Goal: Task Accomplishment & Management: Manage account settings

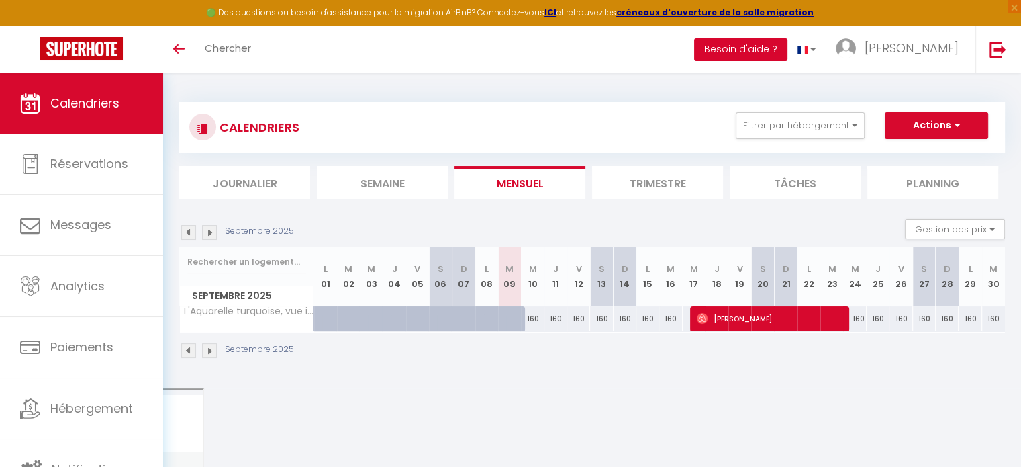
click at [787, 50] on button "Besoin d'aide ?" at bounding box center [740, 49] width 93 height 23
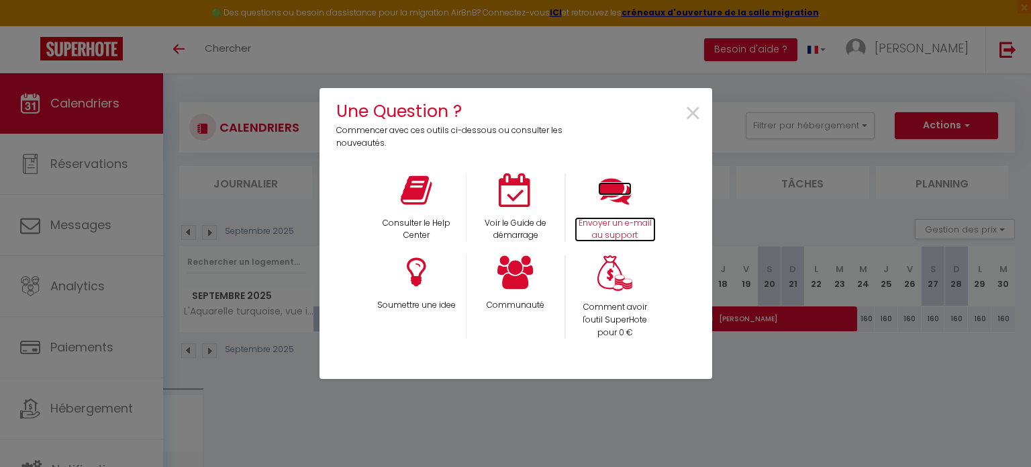
click at [620, 195] on icon at bounding box center [615, 190] width 34 height 34
click at [695, 112] on span "×" at bounding box center [693, 114] width 18 height 42
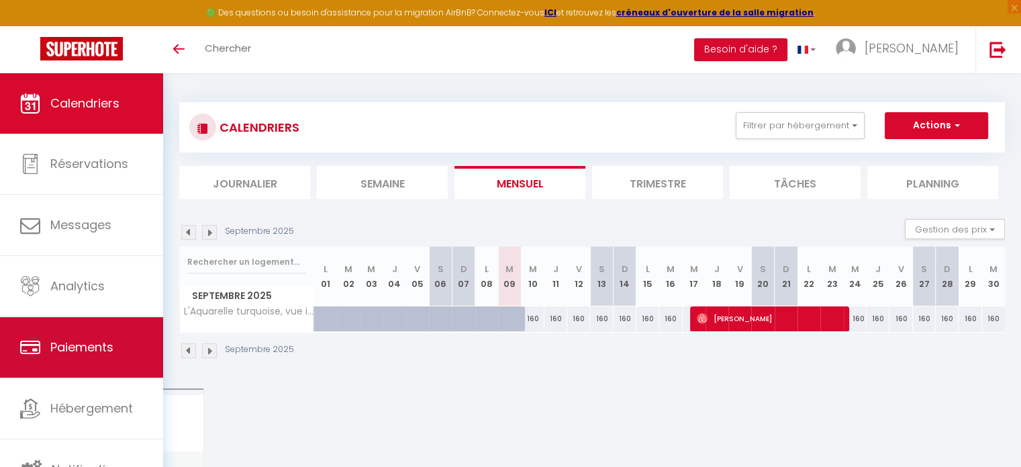
scroll to position [3, 0]
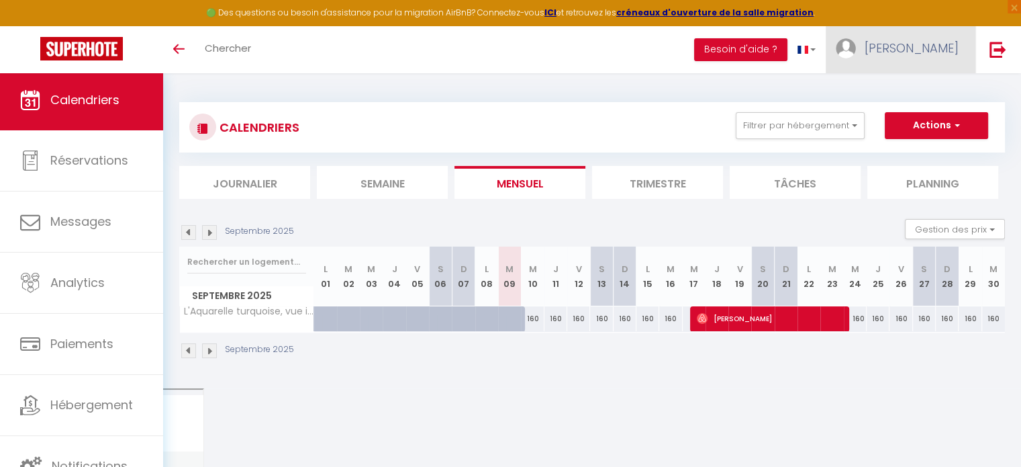
click at [918, 57] on link "[PERSON_NAME]" at bounding box center [901, 49] width 150 height 47
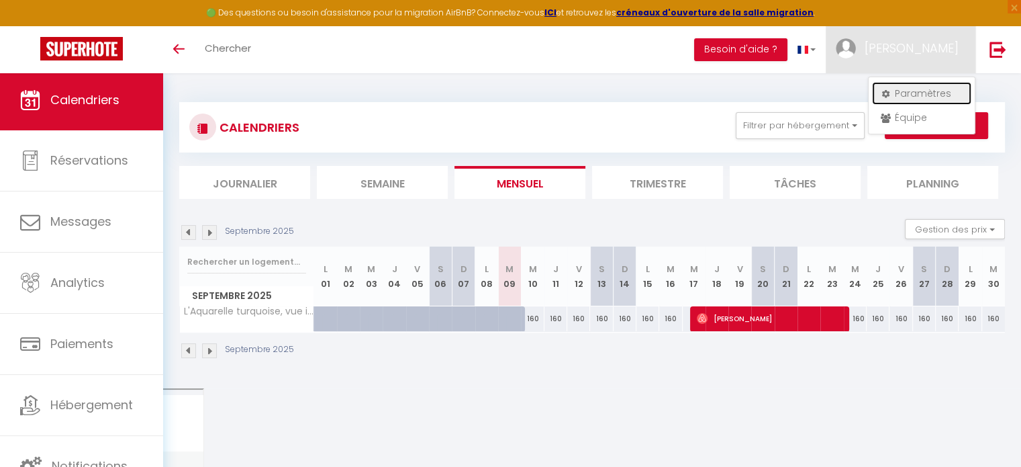
click at [916, 87] on link "Paramètres" at bounding box center [921, 93] width 99 height 23
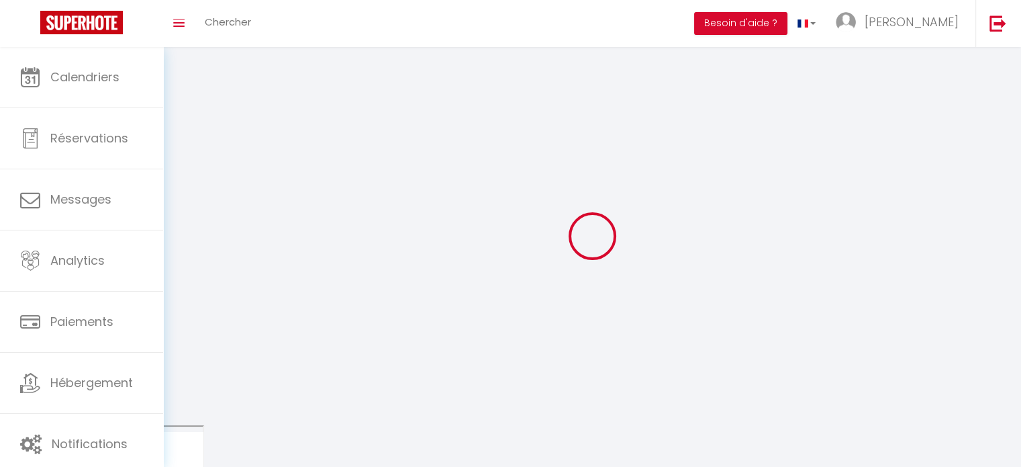
select select
type input "[PERSON_NAME]"
type input "[DATE]"
type input "[PHONE_NUMBER]"
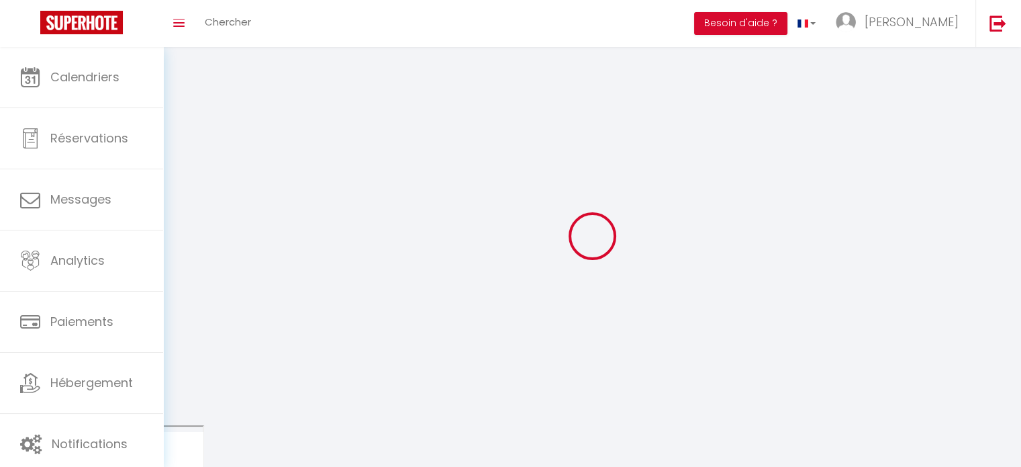
type input "7 résidence les jardins de [GEOGRAPHIC_DATA]"
type input "97170"
type input "Petit [PERSON_NAME]"
type input "ta6MxoH4ZMR091Gt2Go9hr5E3"
type input "4sHn3AztgIIYQ7D4U5WoxlQlt"
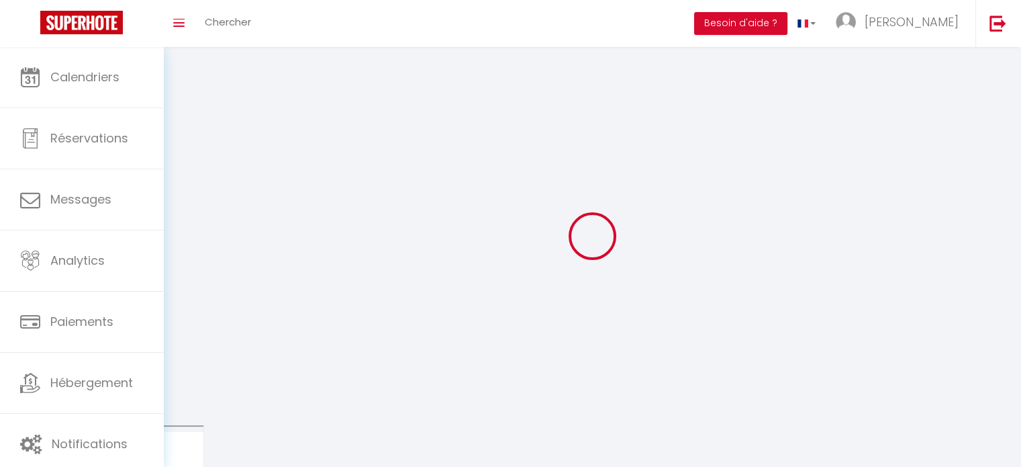
type input "ta6MxoH4ZMR091Gt2Go9hr5E3"
type input "4sHn3AztgIIYQ7D4U5WoxlQlt"
type input "[URL][DOMAIN_NAME]"
select select "88"
select select "28"
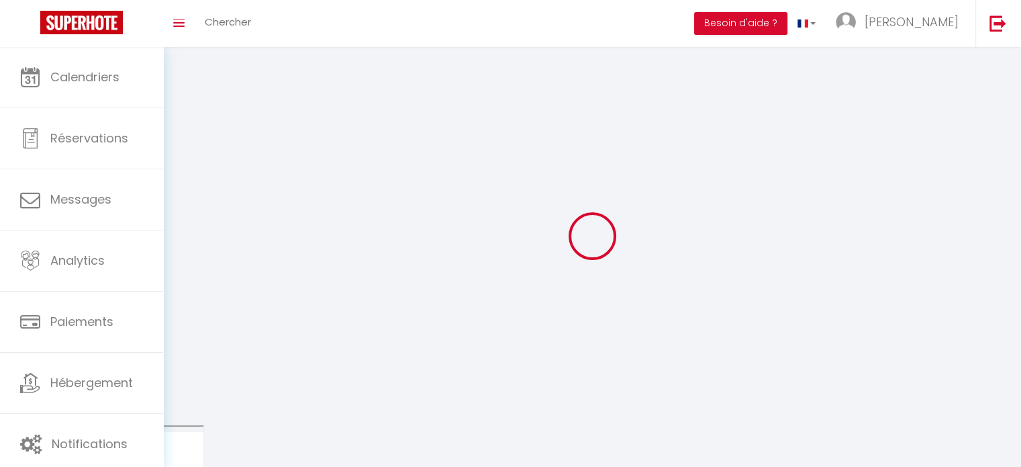
select select "fr"
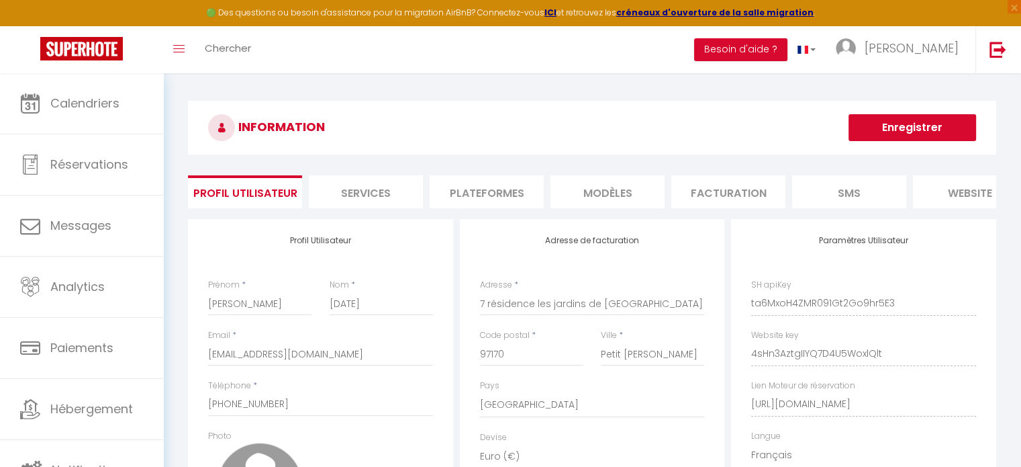
click at [510, 187] on li "Plateformes" at bounding box center [487, 191] width 114 height 33
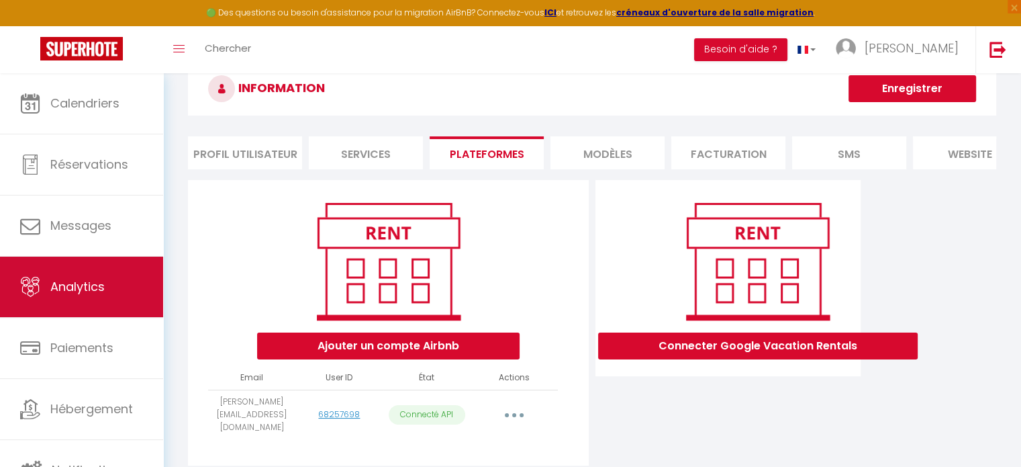
scroll to position [4, 0]
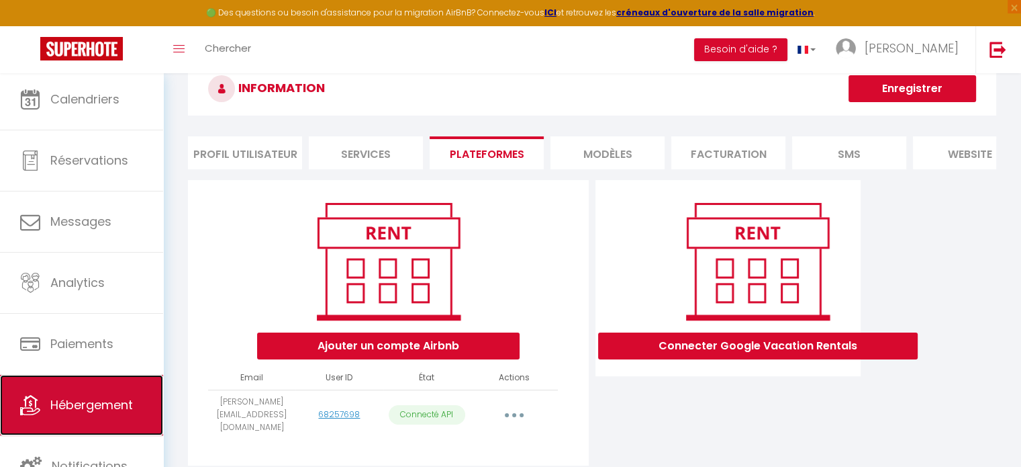
click at [70, 397] on span "Hébergement" at bounding box center [91, 404] width 83 height 17
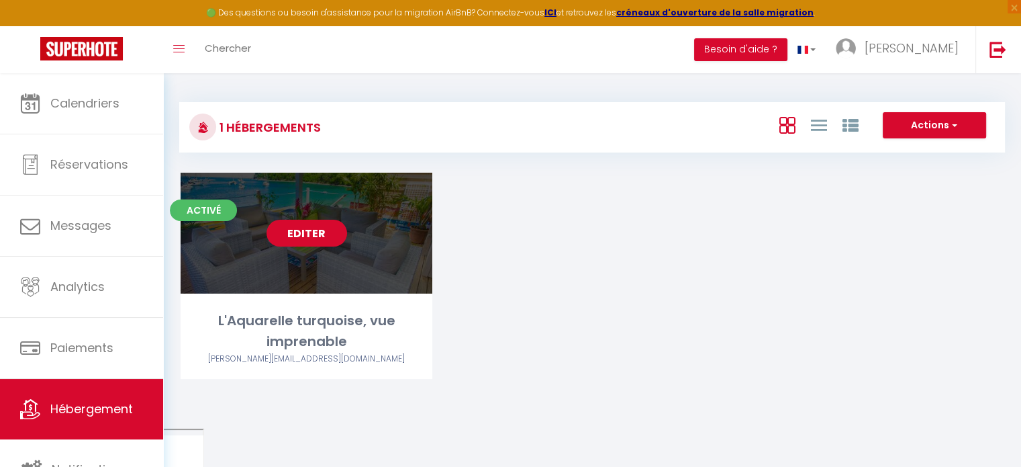
click at [307, 243] on link "Editer" at bounding box center [307, 233] width 81 height 27
select select "3"
select select "2"
select select "1"
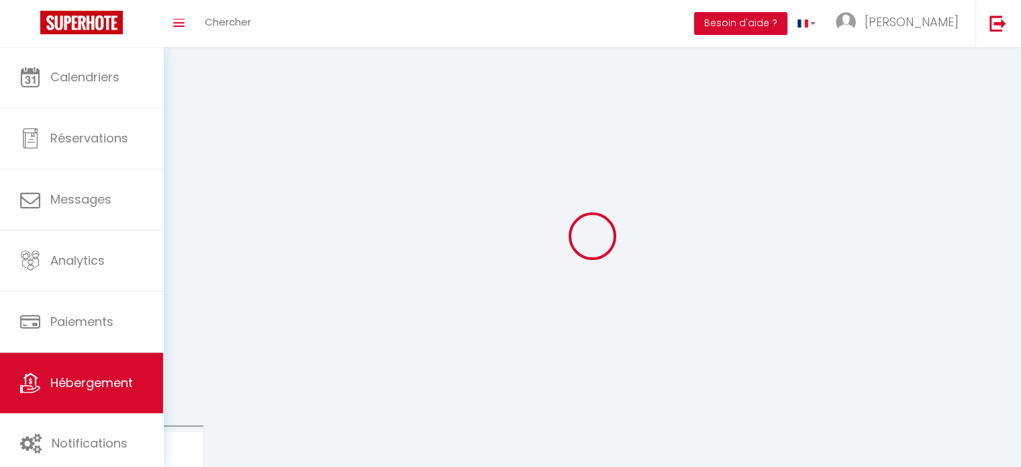
select select
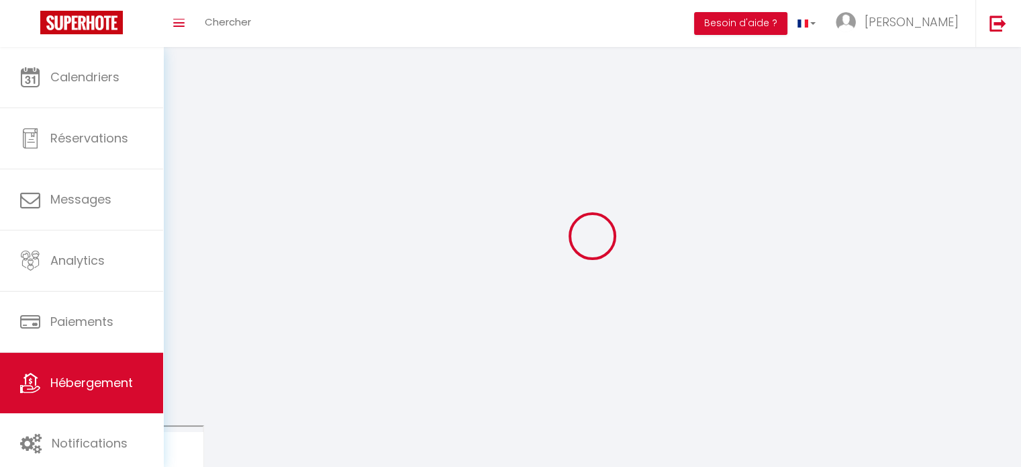
select select
checkbox input "false"
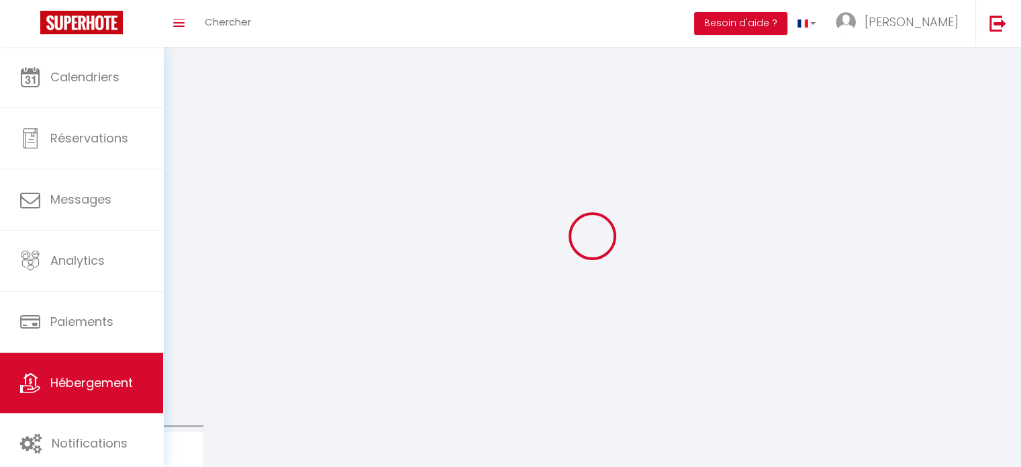
checkbox input "false"
select select
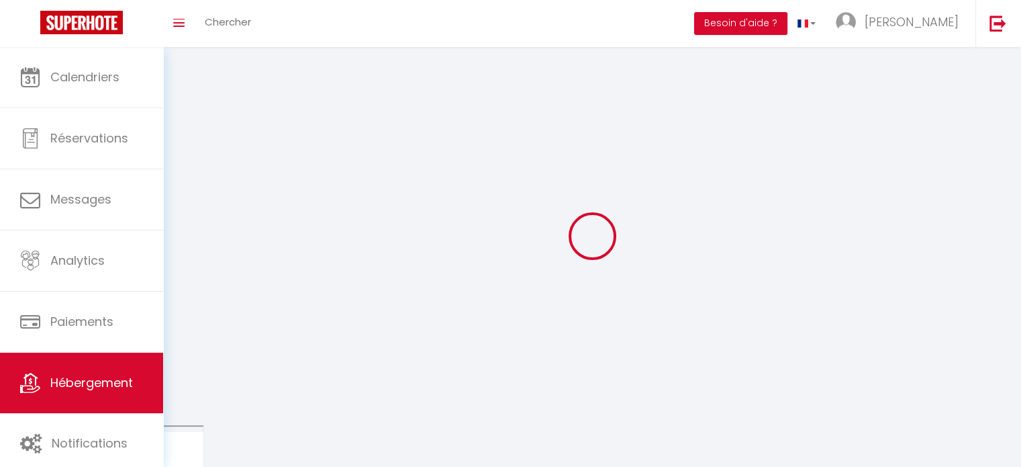
select select
checkbox input "false"
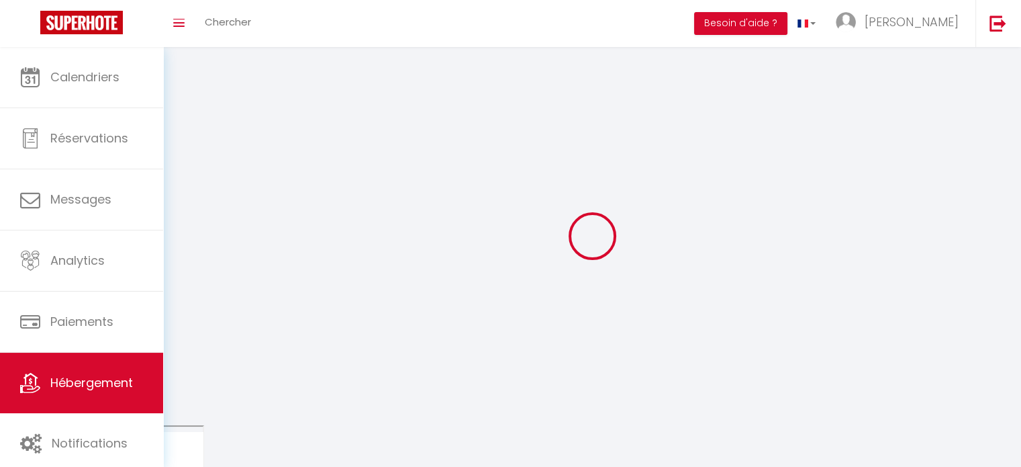
checkbox input "false"
select select
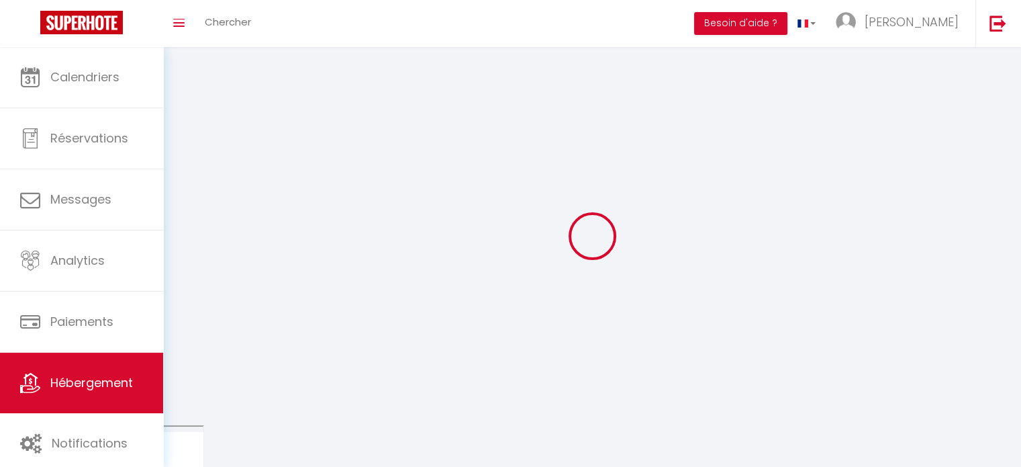
select select
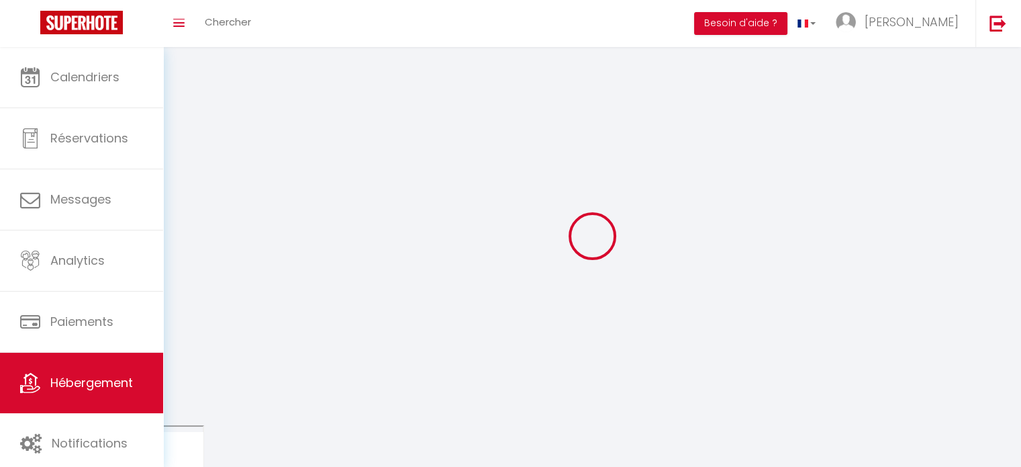
select select
checkbox input "false"
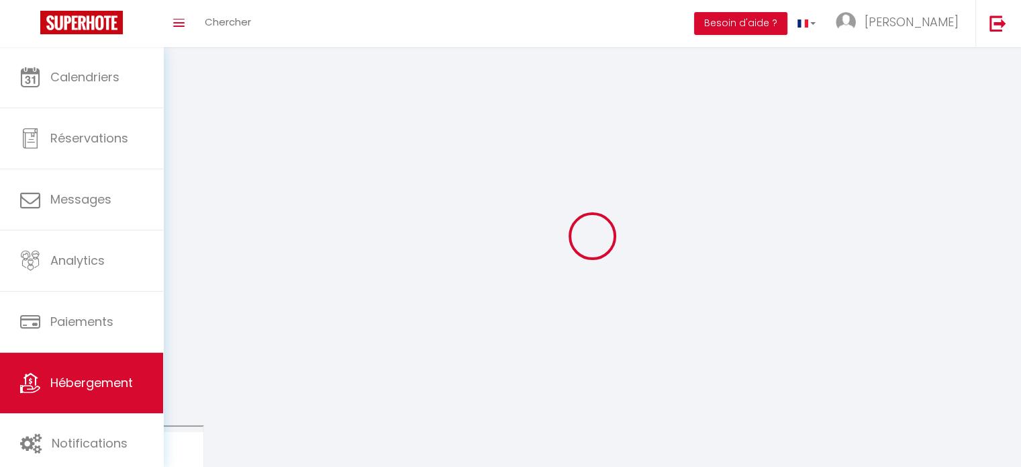
select select
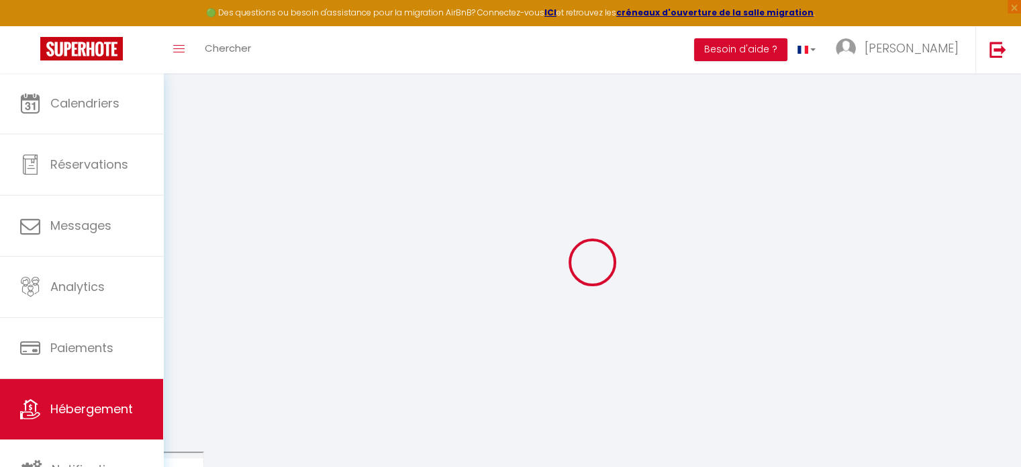
select select "+ 18 %"
select select
checkbox input "false"
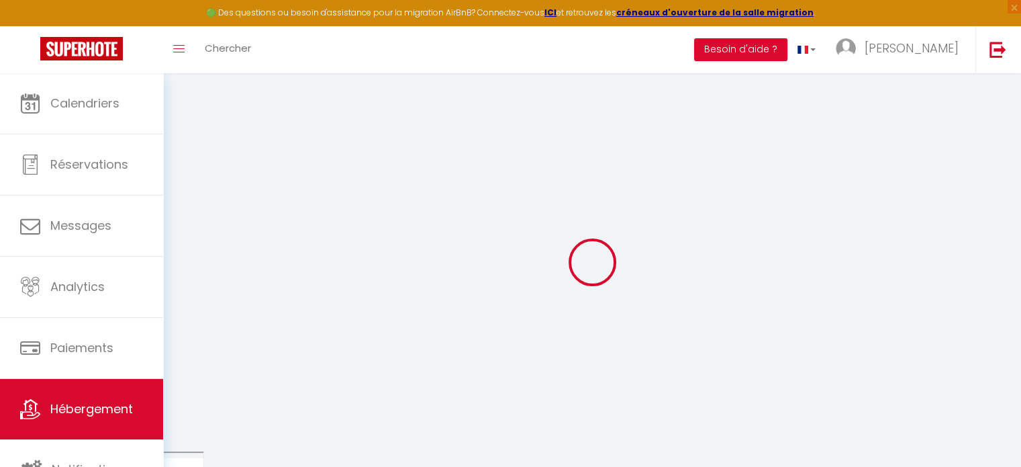
checkbox input "false"
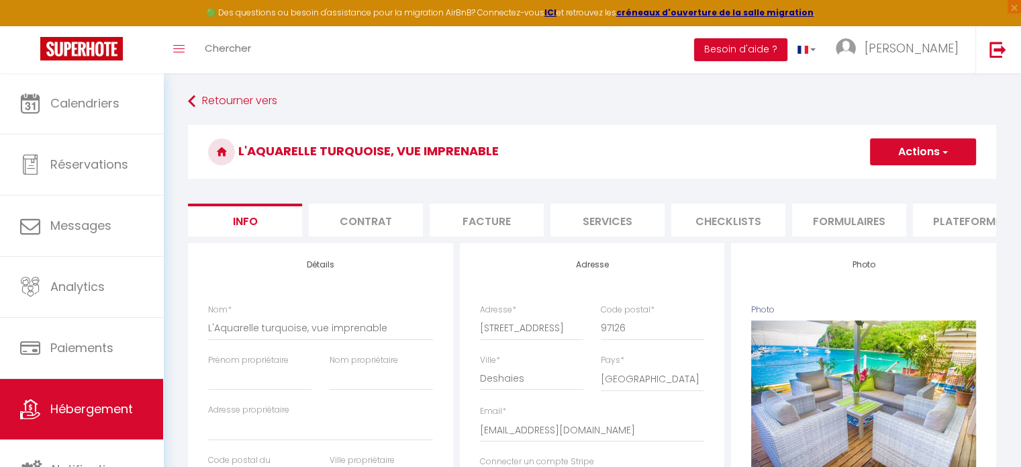
select select
checkbox input "false"
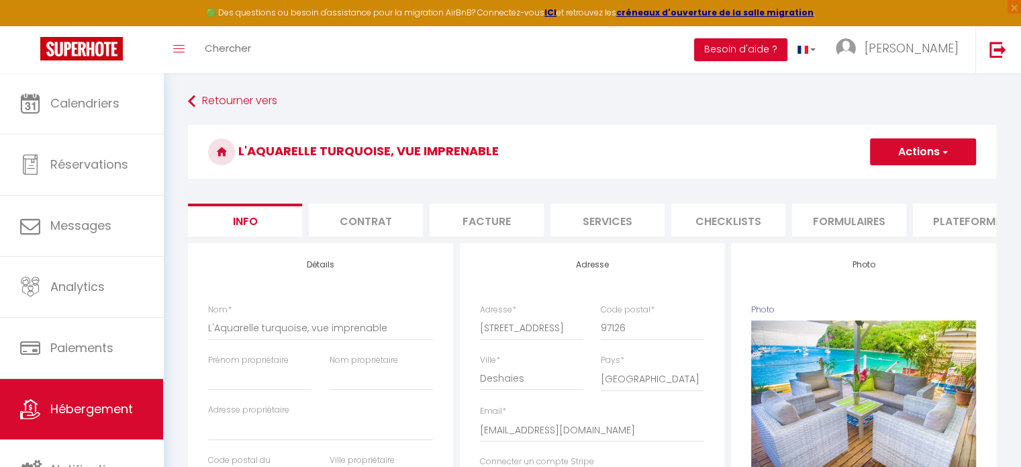
select select "-1"
select select "well_reviewed_guests"
select select "EUR"
select select
select select "16404-12603497"
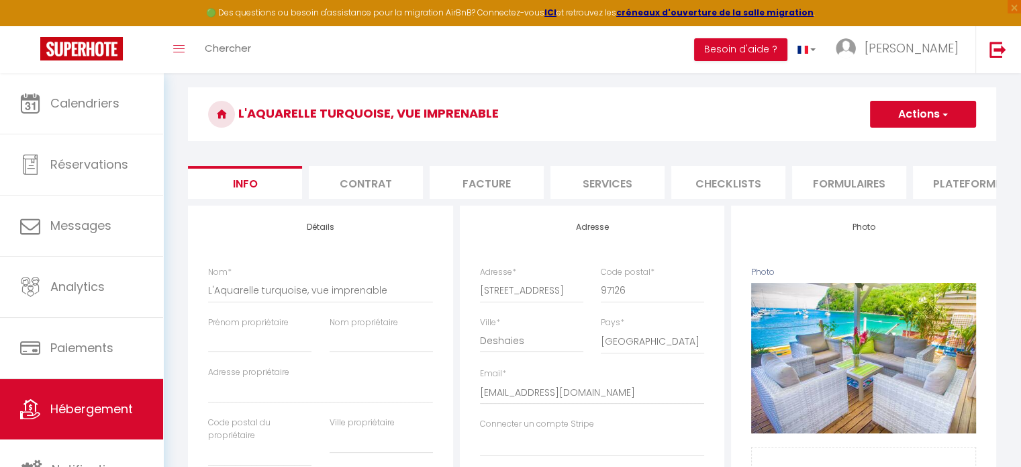
scroll to position [23, 0]
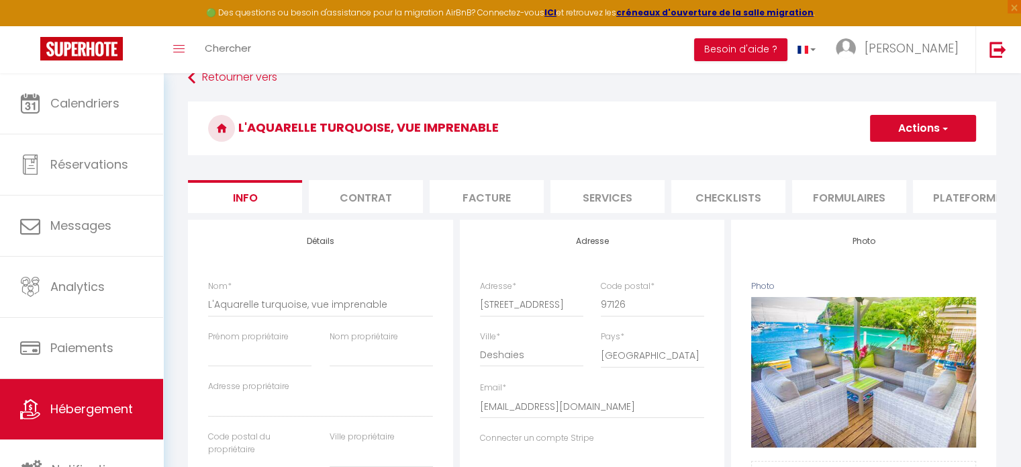
click at [944, 195] on li "Plateformes" at bounding box center [970, 196] width 114 height 33
select select
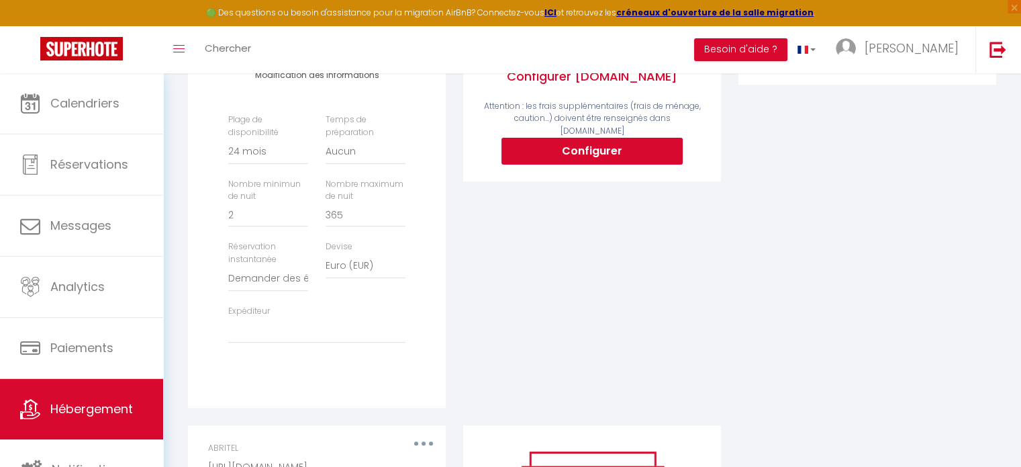
scroll to position [340, 0]
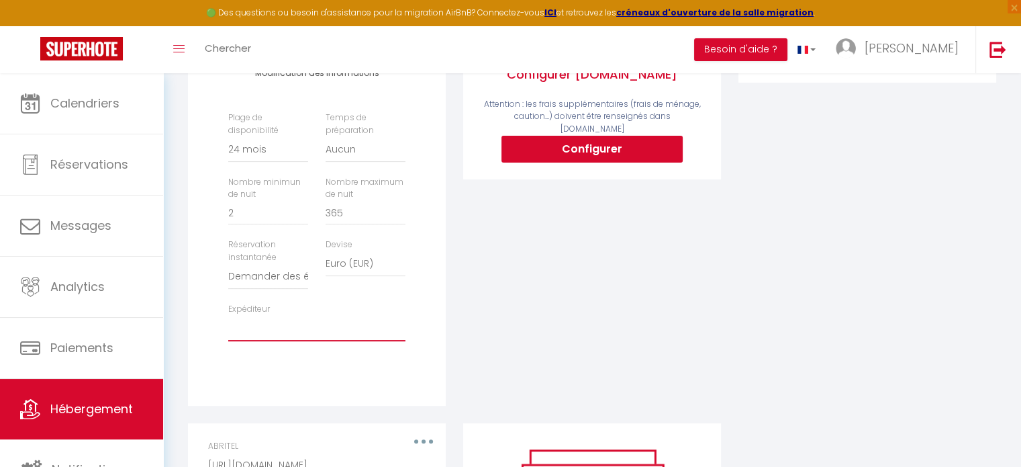
click at [398, 340] on select "[PERSON_NAME][EMAIL_ADDRESS][DOMAIN_NAME]" at bounding box center [316, 329] width 177 height 26
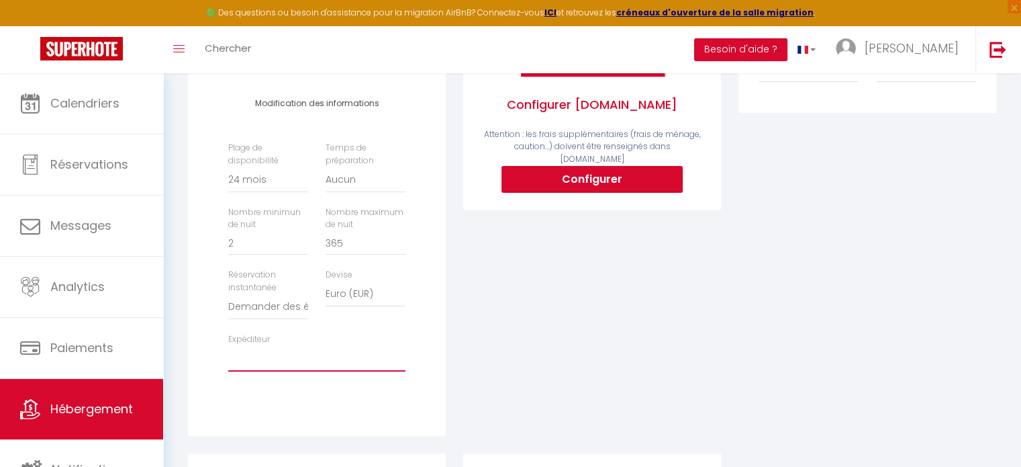
scroll to position [309, 0]
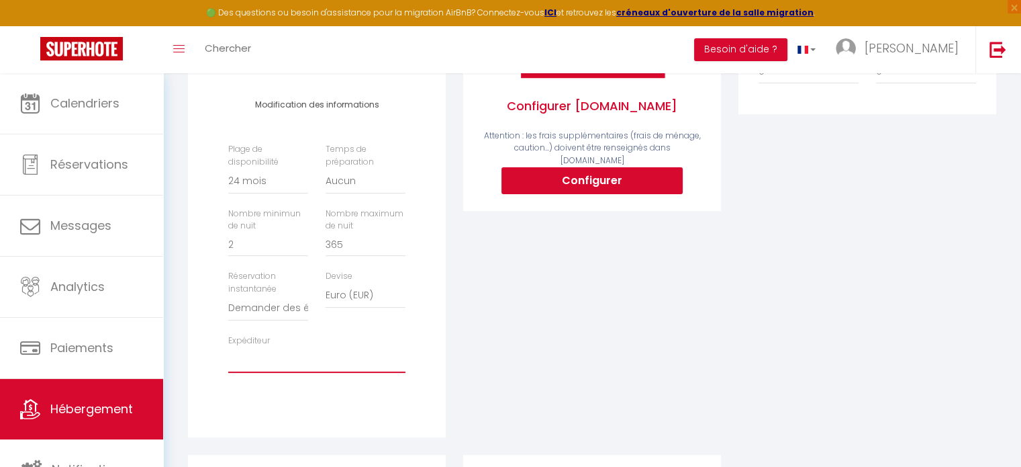
click at [393, 371] on select "[PERSON_NAME][EMAIL_ADDRESS][DOMAIN_NAME]" at bounding box center [316, 360] width 177 height 26
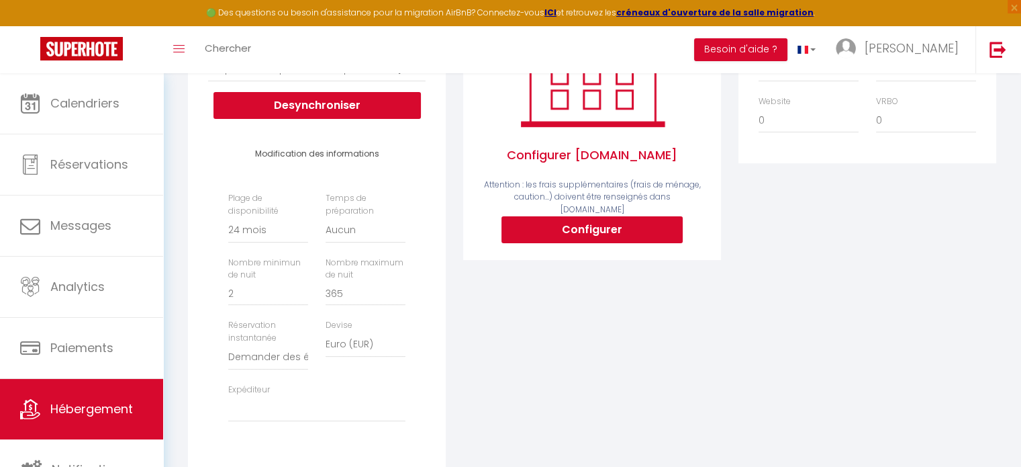
scroll to position [258, 0]
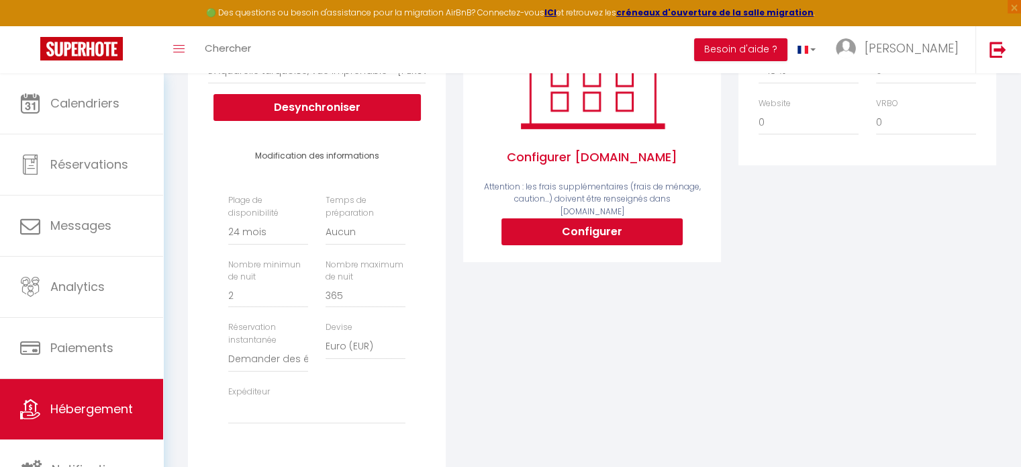
click at [372, 405] on div "Expéditeur [PERSON_NAME][EMAIL_ADDRESS][DOMAIN_NAME]" at bounding box center [317, 404] width 195 height 38
click at [360, 422] on select "[PERSON_NAME][EMAIL_ADDRESS][DOMAIN_NAME]" at bounding box center [316, 411] width 177 height 26
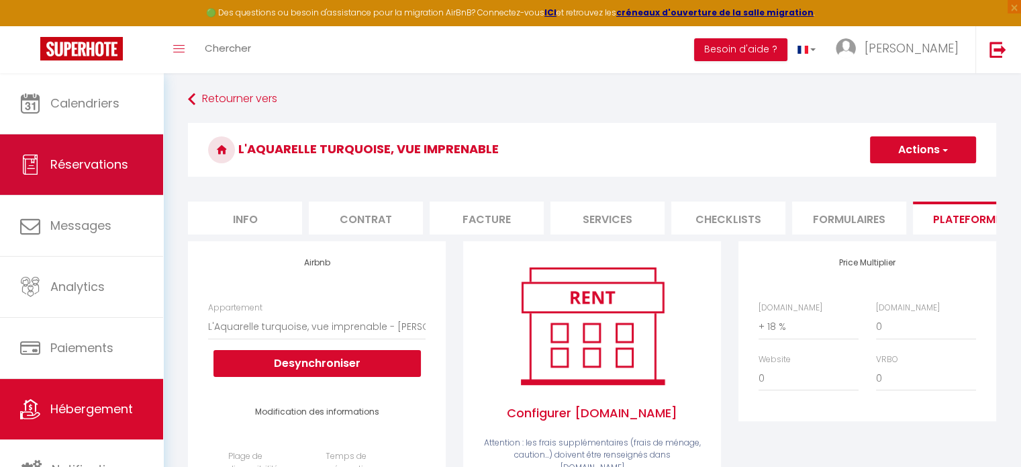
scroll to position [0, 0]
